Goal: Information Seeking & Learning: Learn about a topic

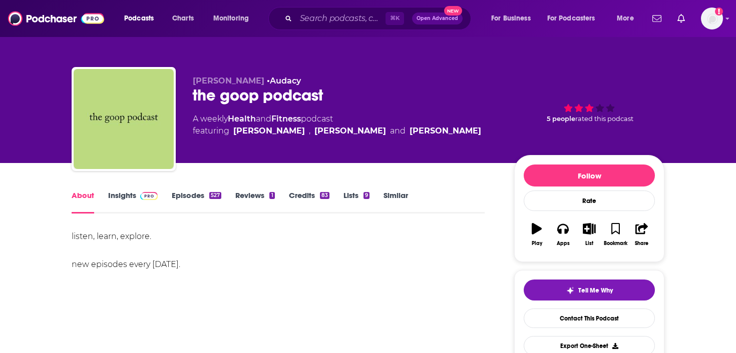
click at [123, 192] on link "Insights" at bounding box center [133, 202] width 50 height 23
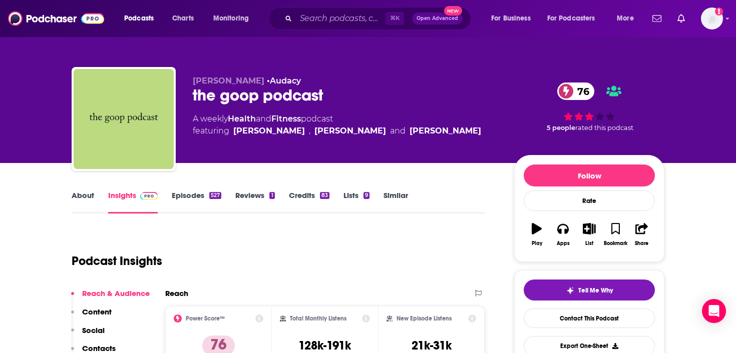
scroll to position [91, 0]
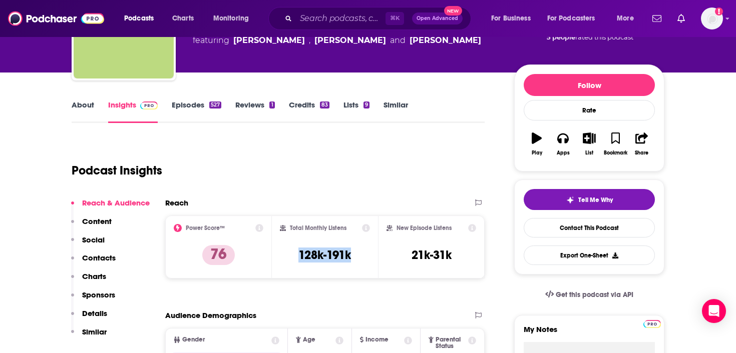
drag, startPoint x: 358, startPoint y: 259, endPoint x: 292, endPoint y: 259, distance: 66.1
click at [292, 259] on div "Total Monthly Listens 128k-191k" at bounding box center [325, 247] width 91 height 46
copy h3 "128k-191k"
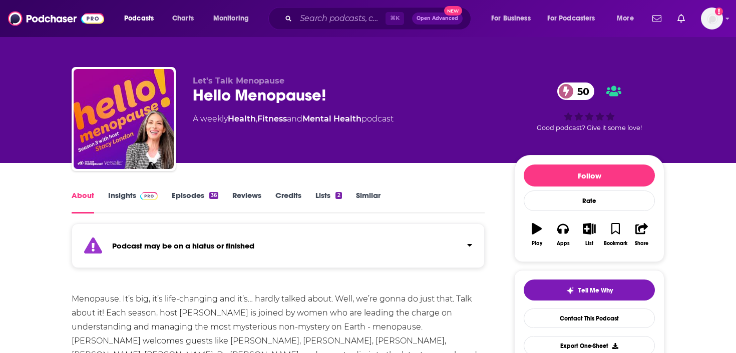
click at [121, 196] on link "Insights" at bounding box center [133, 202] width 50 height 23
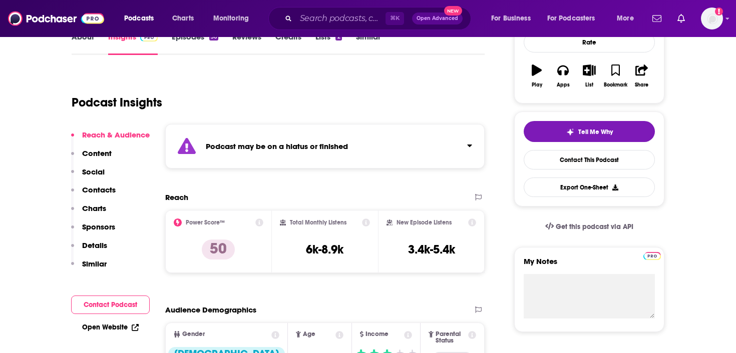
scroll to position [191, 0]
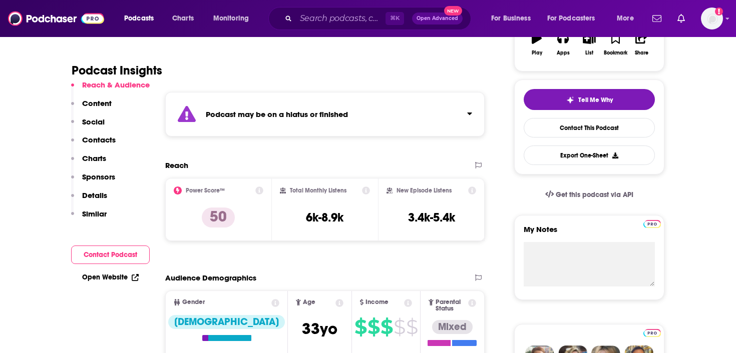
click at [365, 191] on icon at bounding box center [366, 191] width 8 height 8
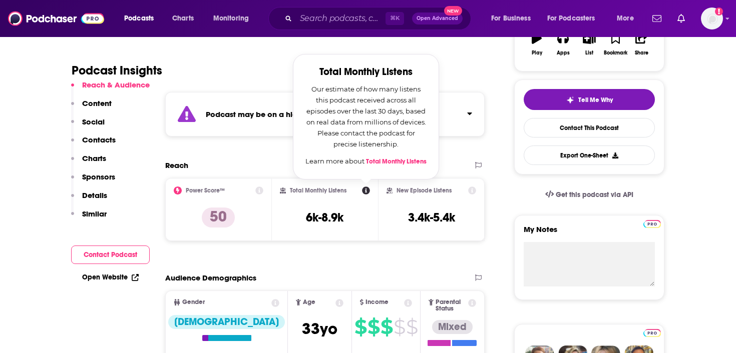
click at [331, 187] on h2 "Total Monthly Listens" at bounding box center [318, 190] width 57 height 7
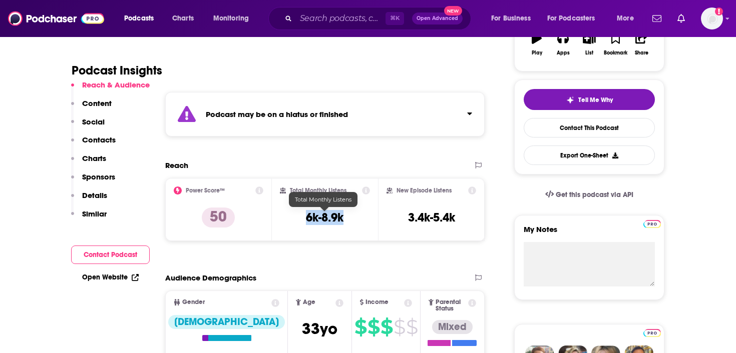
drag, startPoint x: 325, startPoint y: 216, endPoint x: 302, endPoint y: 216, distance: 22.5
click at [302, 216] on div "Total Monthly Listens 6k-8.9k" at bounding box center [325, 210] width 91 height 46
copy h3 "6k-8.9k"
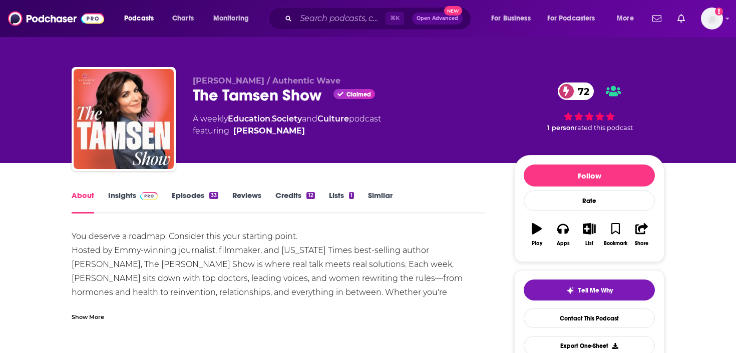
click at [124, 193] on link "Insights" at bounding box center [133, 202] width 50 height 23
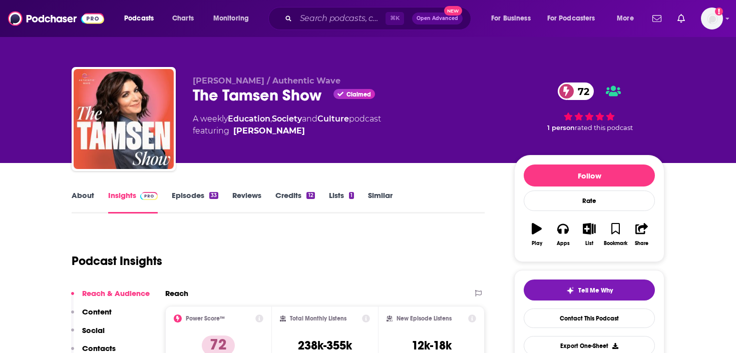
scroll to position [78, 0]
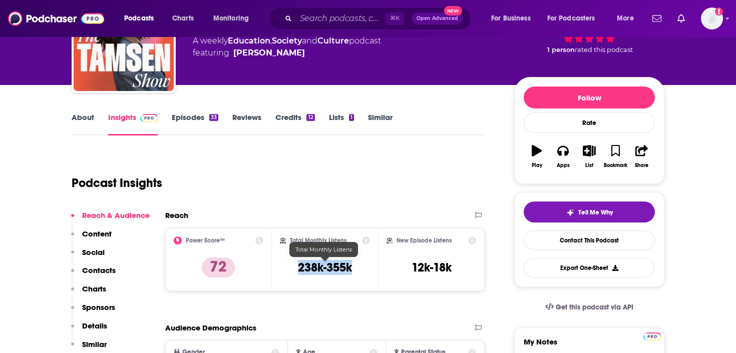
drag, startPoint x: 350, startPoint y: 274, endPoint x: 297, endPoint y: 267, distance: 53.5
click at [298, 267] on h3 "238k-355k" at bounding box center [325, 267] width 54 height 15
copy h3 "238k-355k"
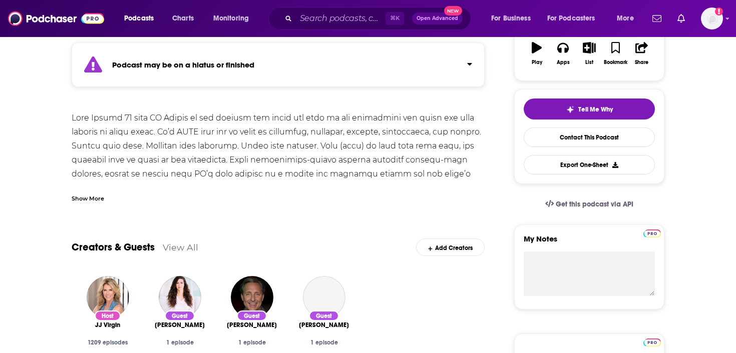
scroll to position [106, 0]
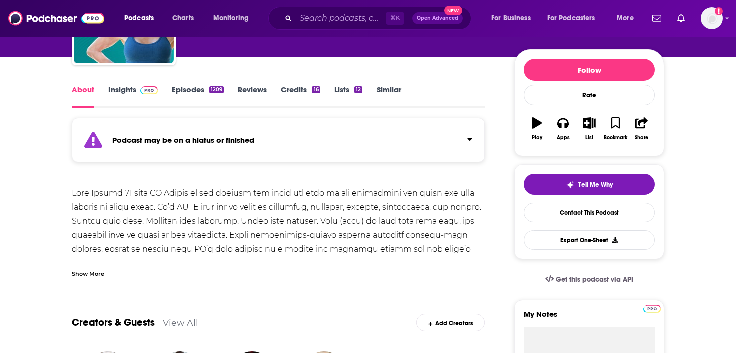
click at [129, 90] on link "Insights" at bounding box center [133, 96] width 50 height 23
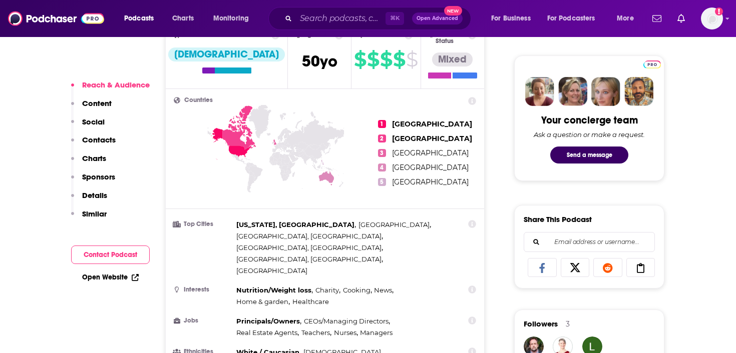
scroll to position [466, 0]
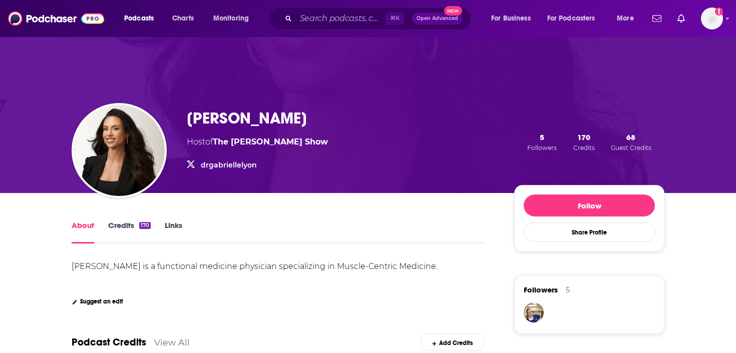
scroll to position [62, 0]
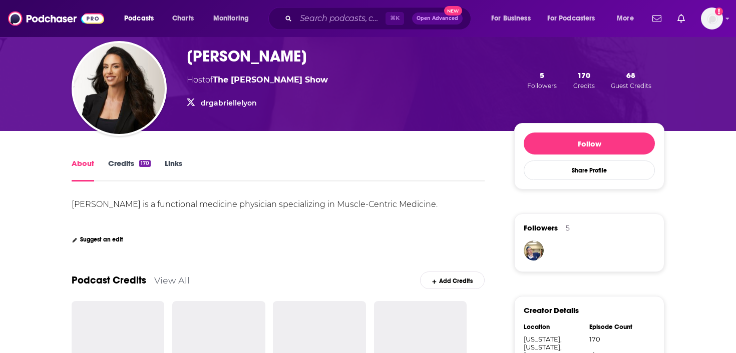
click at [118, 166] on link "Credits 170" at bounding box center [129, 170] width 43 height 23
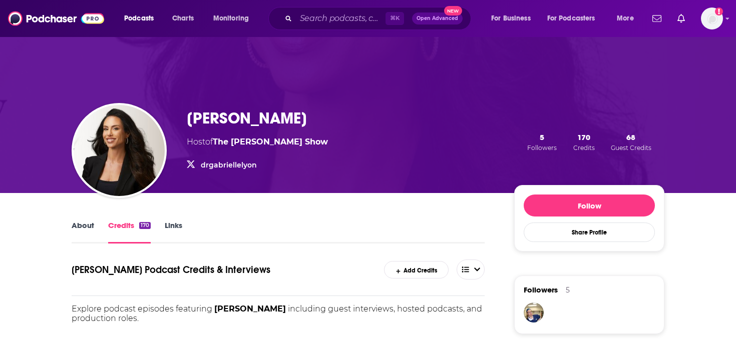
scroll to position [70, 0]
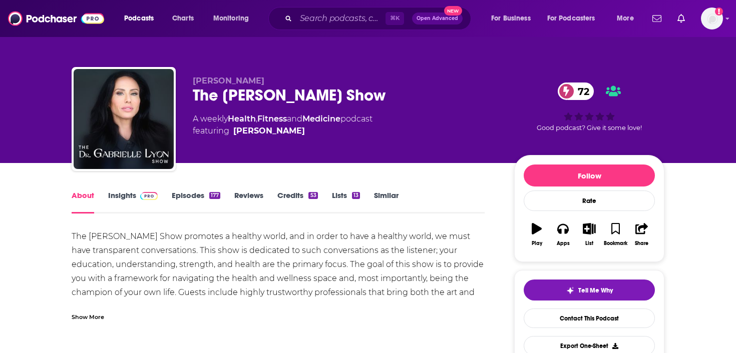
click at [131, 199] on link "Insights" at bounding box center [133, 202] width 50 height 23
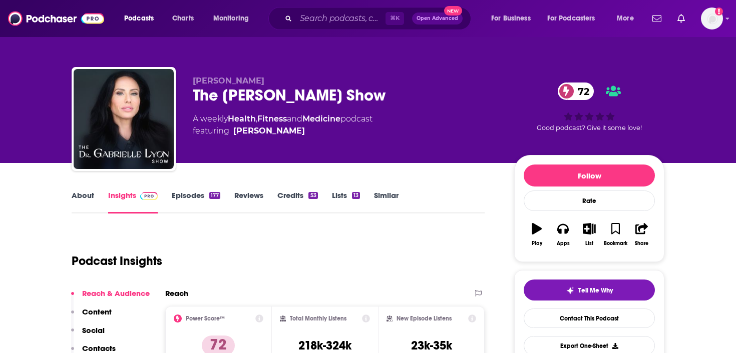
scroll to position [128, 0]
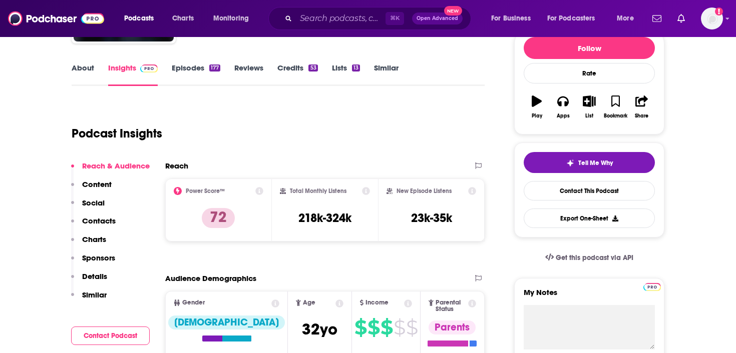
click at [365, 193] on icon at bounding box center [366, 191] width 8 height 8
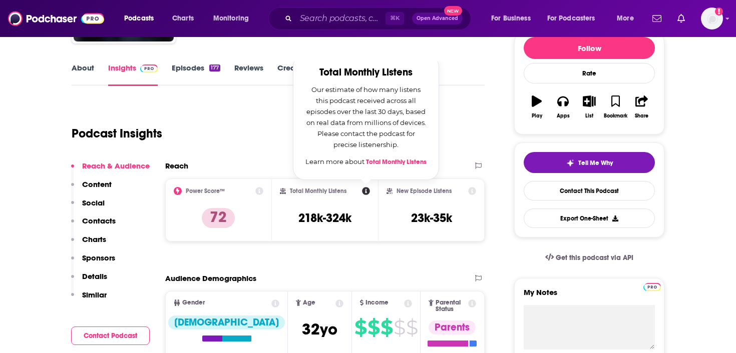
click at [331, 201] on div "Total Monthly Listens Total Monthly Listens Our estimate of how many listens th…" at bounding box center [325, 210] width 91 height 46
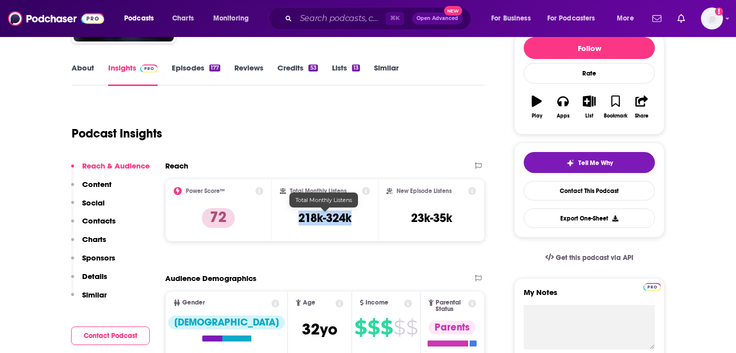
drag, startPoint x: 361, startPoint y: 220, endPoint x: 292, endPoint y: 220, distance: 68.6
click at [292, 220] on div "Total Monthly Listens 218k-324k" at bounding box center [325, 210] width 91 height 46
copy h3 "218k-324k"
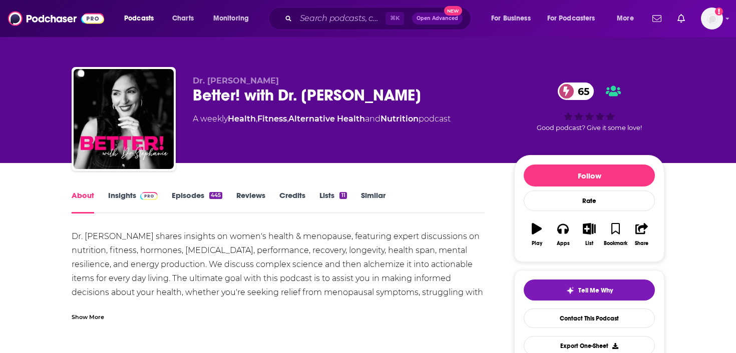
click at [123, 194] on link "Insights" at bounding box center [133, 202] width 50 height 23
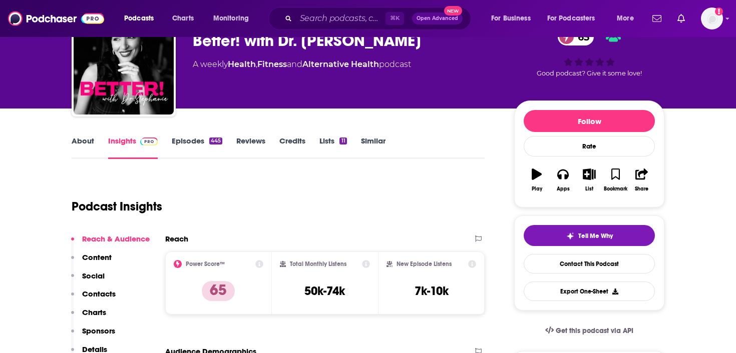
scroll to position [65, 0]
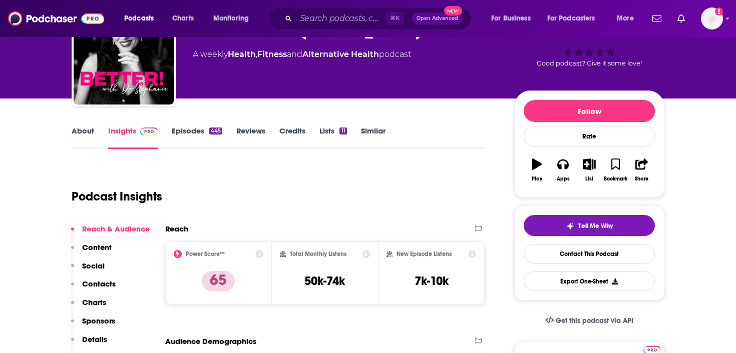
click at [367, 252] on icon at bounding box center [366, 254] width 8 height 8
click at [330, 267] on div "Total Monthly Listens 50k-74k" at bounding box center [325, 273] width 91 height 46
drag, startPoint x: 341, startPoint y: 281, endPoint x: 295, endPoint y: 280, distance: 45.6
click at [295, 280] on div "Total Monthly Listens 50k-74k" at bounding box center [325, 273] width 91 height 46
copy h3 "50k-74k"
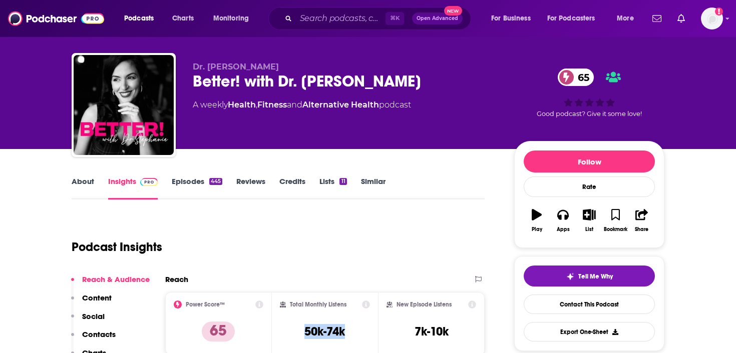
scroll to position [0, 0]
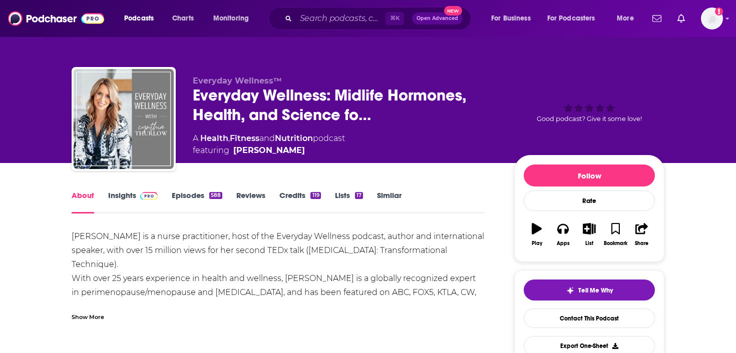
click at [124, 206] on link "Insights" at bounding box center [133, 202] width 50 height 23
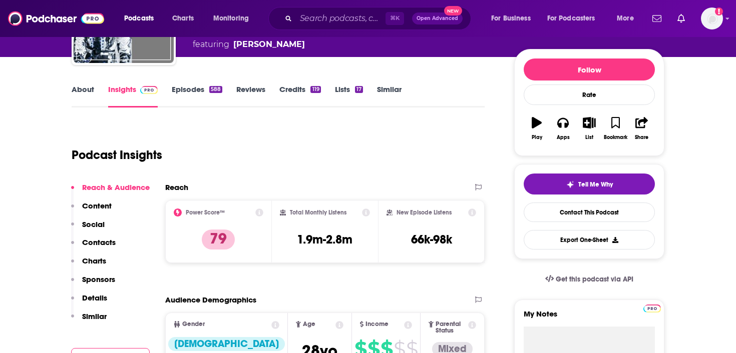
scroll to position [133, 0]
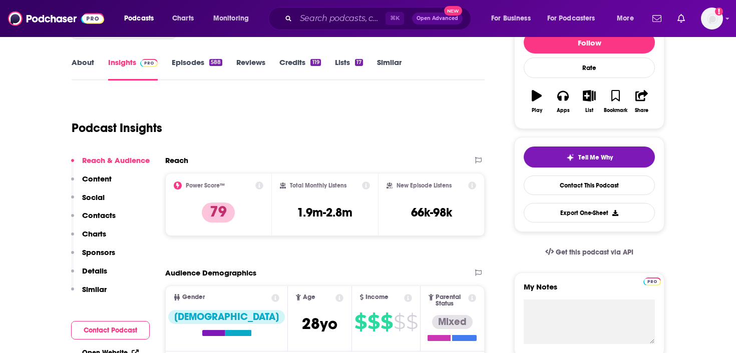
click at [365, 187] on icon at bounding box center [366, 186] width 8 height 8
drag, startPoint x: 360, startPoint y: 215, endPoint x: 296, endPoint y: 215, distance: 63.6
click at [296, 215] on div "Total Monthly Listens 1.9m-2.8m" at bounding box center [325, 205] width 91 height 46
copy h3 "1.9m-2.8m"
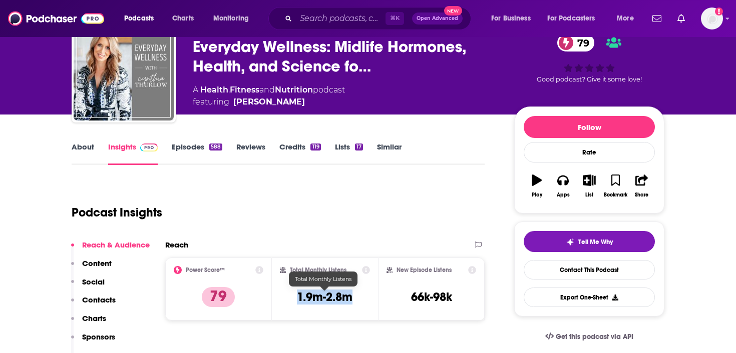
scroll to position [0, 0]
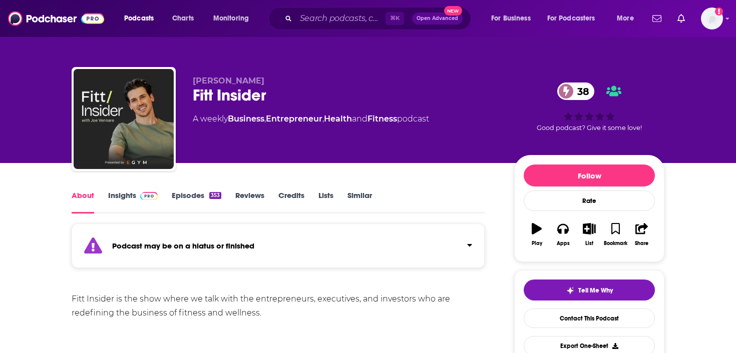
click at [121, 194] on link "Insights" at bounding box center [133, 202] width 50 height 23
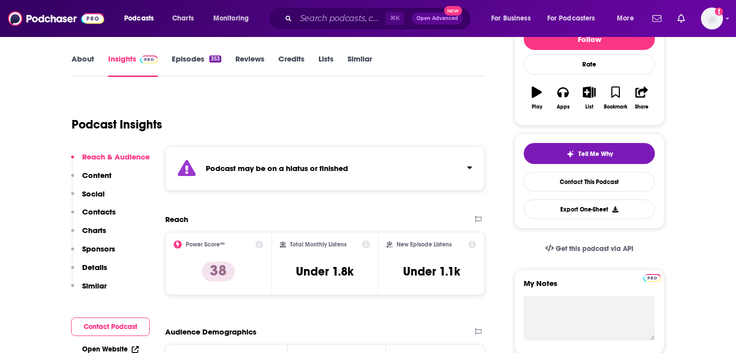
scroll to position [164, 0]
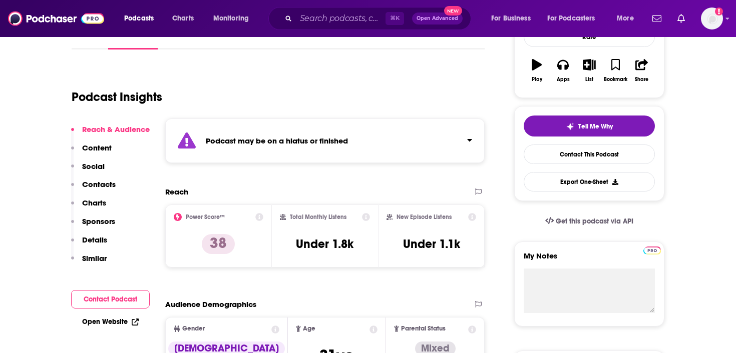
click at [365, 216] on icon at bounding box center [366, 217] width 8 height 8
drag, startPoint x: 365, startPoint y: 244, endPoint x: 295, endPoint y: 245, distance: 70.6
click at [295, 245] on div "Total Monthly Listens Under 1.8k" at bounding box center [325, 236] width 91 height 46
copy h3 "Under 1.8k"
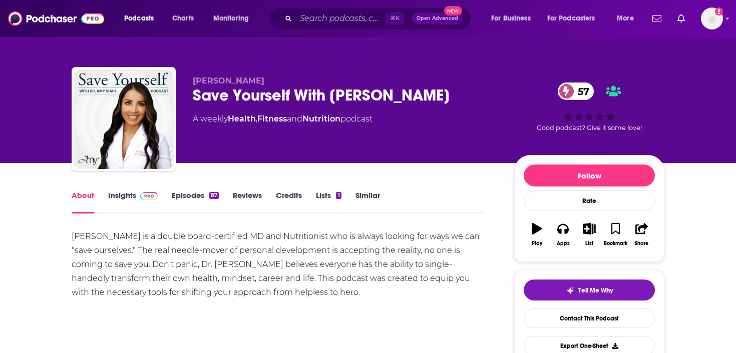
click at [114, 195] on link "Insights" at bounding box center [133, 202] width 50 height 23
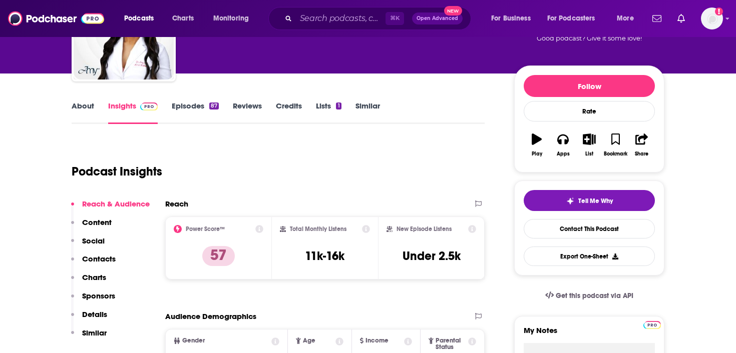
scroll to position [129, 0]
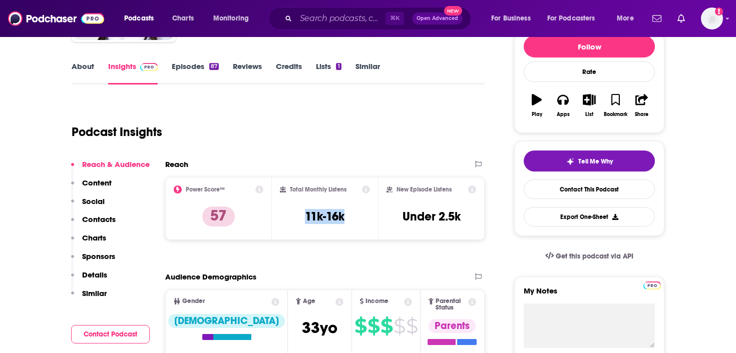
drag, startPoint x: 348, startPoint y: 224, endPoint x: 302, endPoint y: 222, distance: 46.1
click at [302, 222] on div "Total Monthly Listens 11k-16k" at bounding box center [325, 209] width 91 height 46
copy h3 "11k-16k"
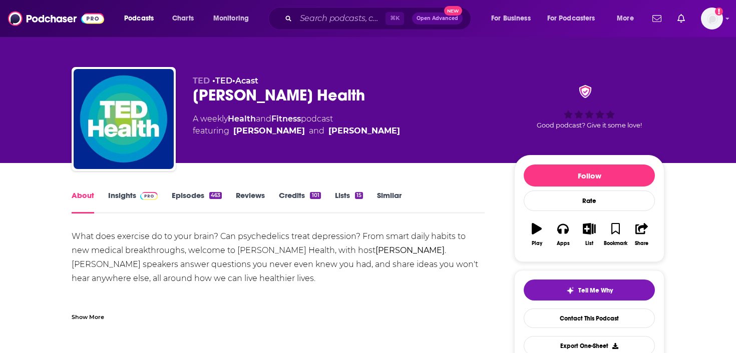
click at [128, 199] on link "Insights" at bounding box center [133, 202] width 50 height 23
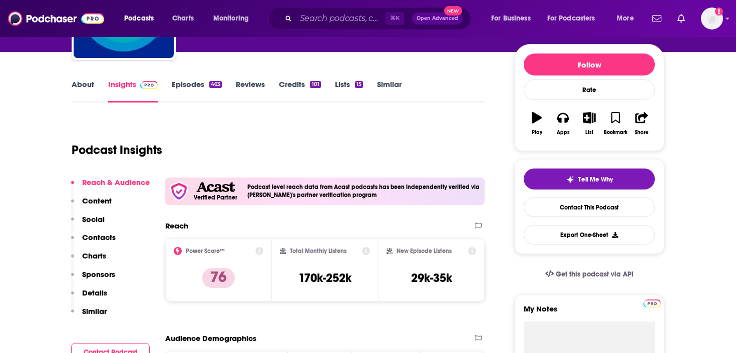
scroll to position [142, 0]
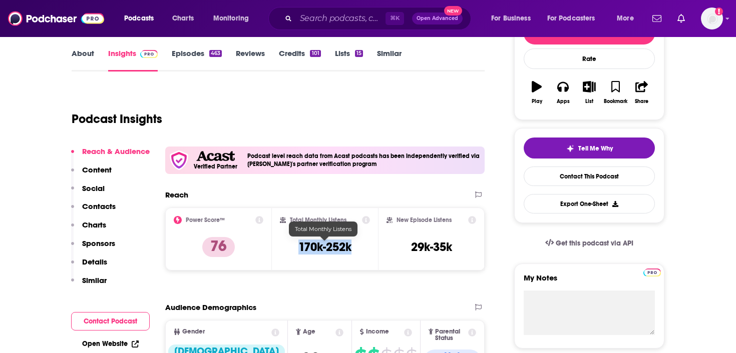
drag, startPoint x: 356, startPoint y: 244, endPoint x: 292, endPoint y: 247, distance: 64.2
click at [292, 247] on div "Total Monthly Listens 170k-252k" at bounding box center [325, 239] width 91 height 46
copy h3 "170k-252k"
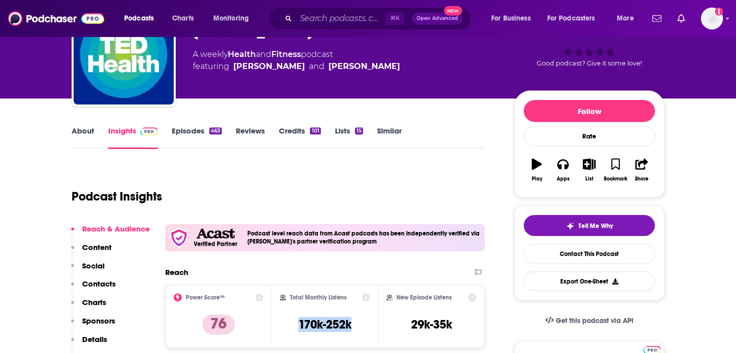
scroll to position [0, 0]
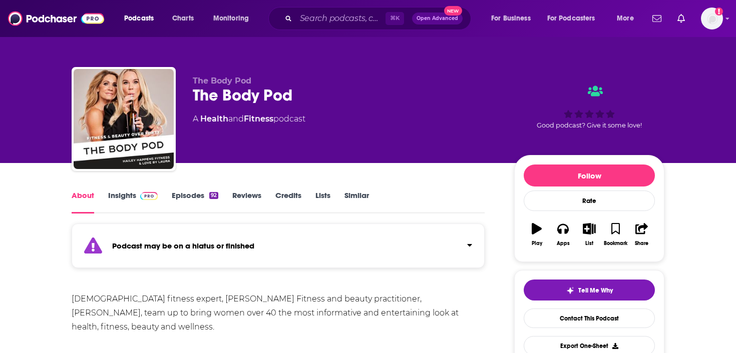
click at [120, 202] on link "Insights" at bounding box center [133, 202] width 50 height 23
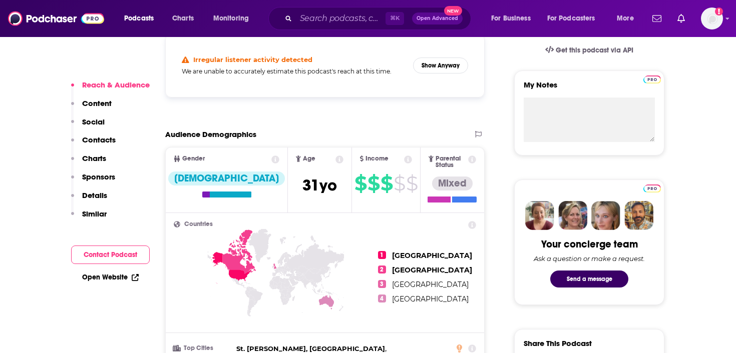
scroll to position [190, 0]
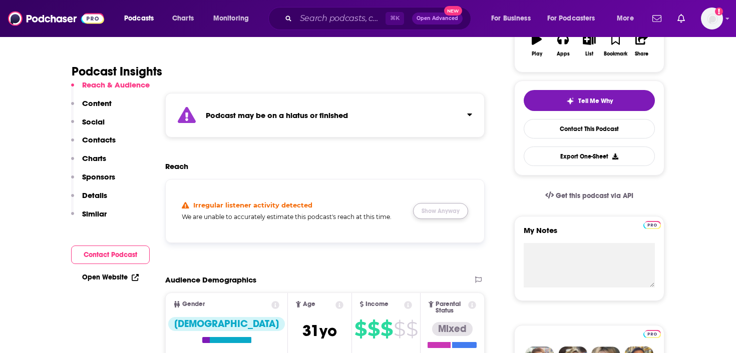
click at [426, 212] on button "Show Anyway" at bounding box center [440, 211] width 55 height 16
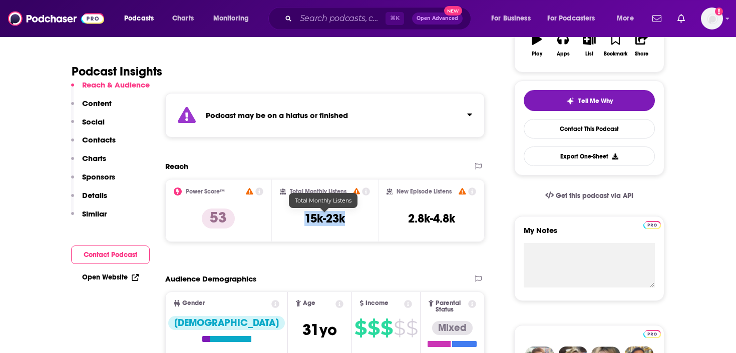
drag, startPoint x: 352, startPoint y: 219, endPoint x: 301, endPoint y: 218, distance: 51.6
click at [301, 218] on div "Total Monthly Listens 15k-23k" at bounding box center [325, 211] width 91 height 46
copy h3 "15k-23k"
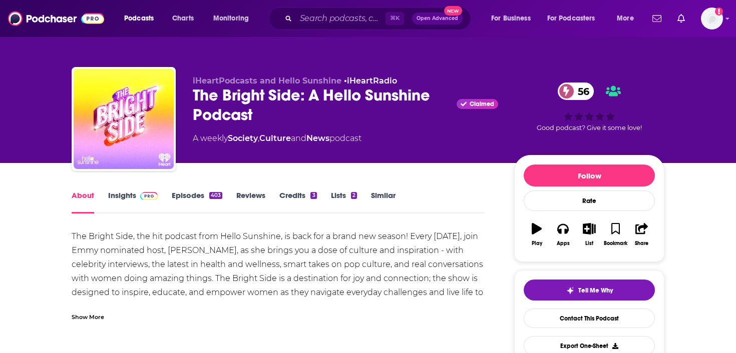
click at [123, 195] on link "Insights" at bounding box center [133, 202] width 50 height 23
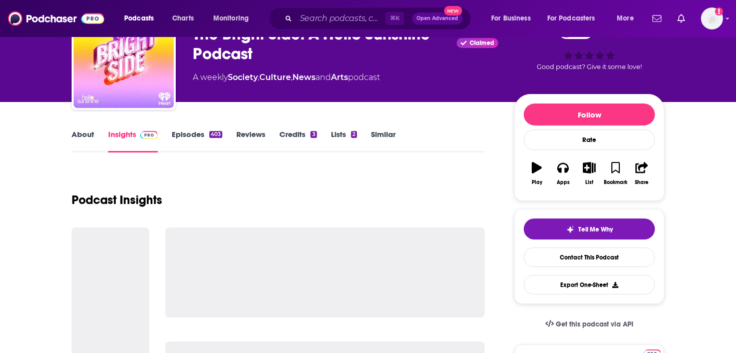
scroll to position [70, 0]
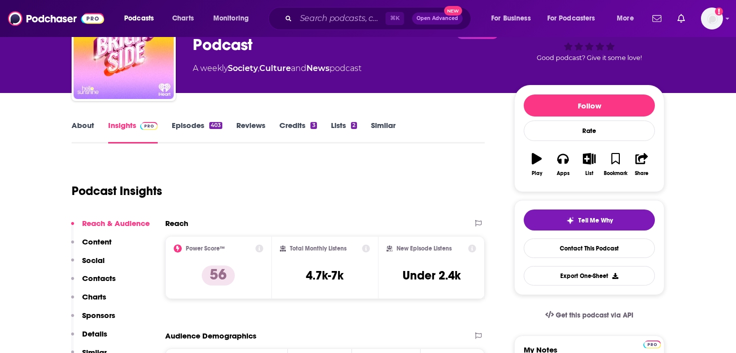
click at [364, 252] on icon at bounding box center [366, 249] width 8 height 8
drag, startPoint x: 350, startPoint y: 270, endPoint x: 297, endPoint y: 271, distance: 53.1
click at [297, 271] on div "Total Monthly Listens 4.7k-7k" at bounding box center [325, 268] width 91 height 46
copy h3 "4.7k-7k"
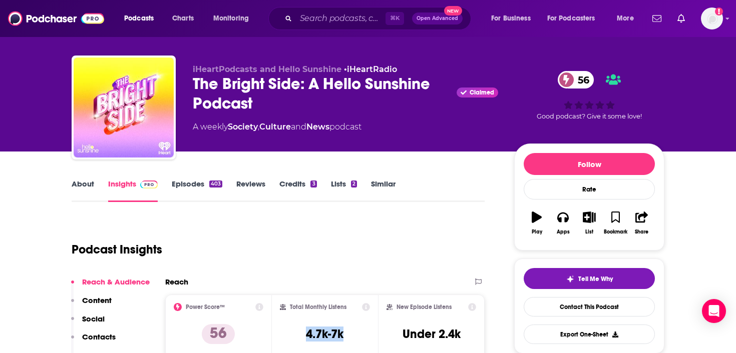
scroll to position [8, 0]
